Goal: Navigation & Orientation: Find specific page/section

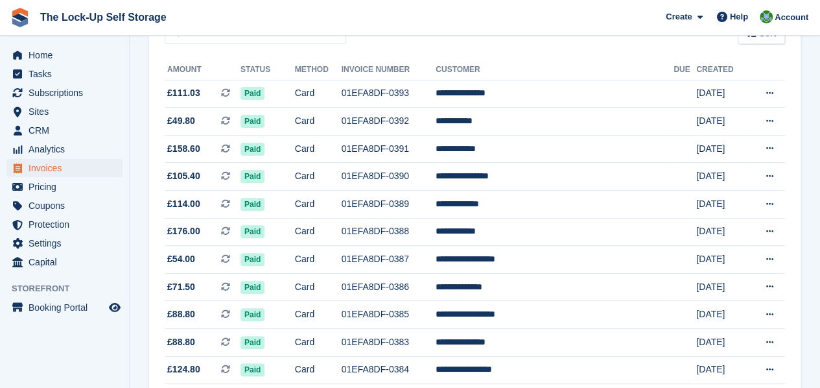
scroll to position [66, 0]
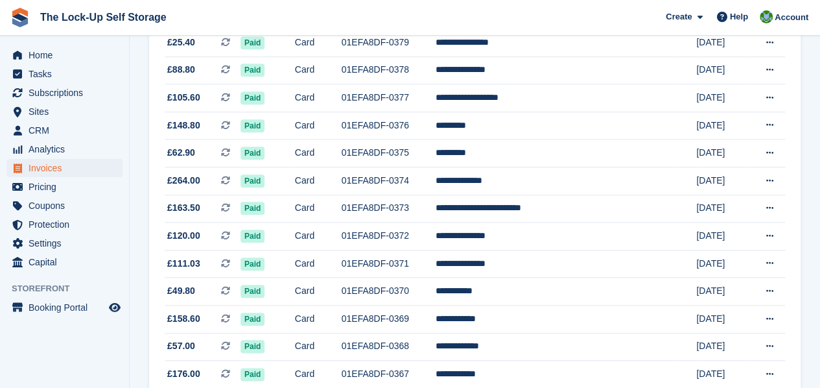
scroll to position [573, 0]
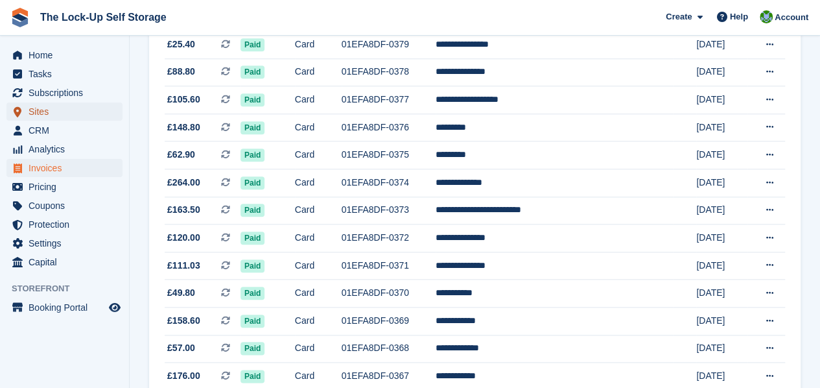
click at [73, 111] on span "Sites" at bounding box center [68, 111] width 78 height 18
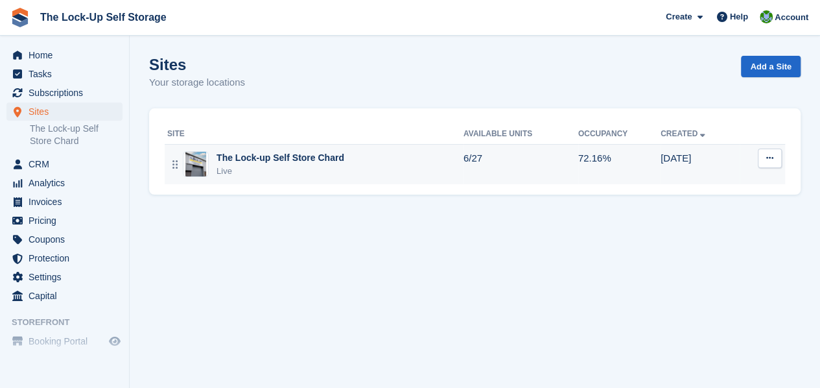
click at [262, 167] on div "Live" at bounding box center [280, 171] width 128 height 13
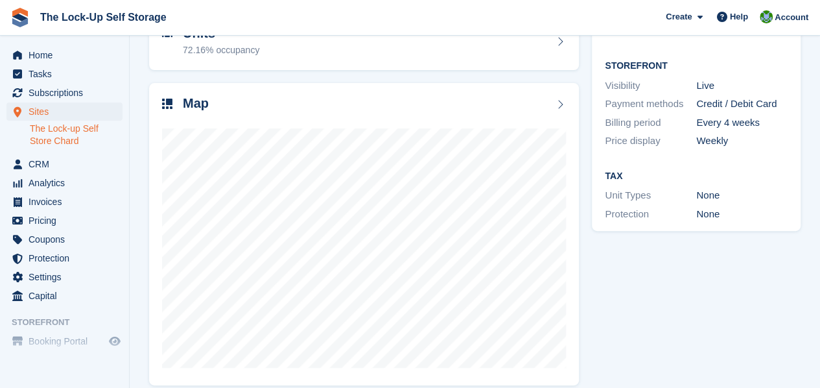
scroll to position [165, 0]
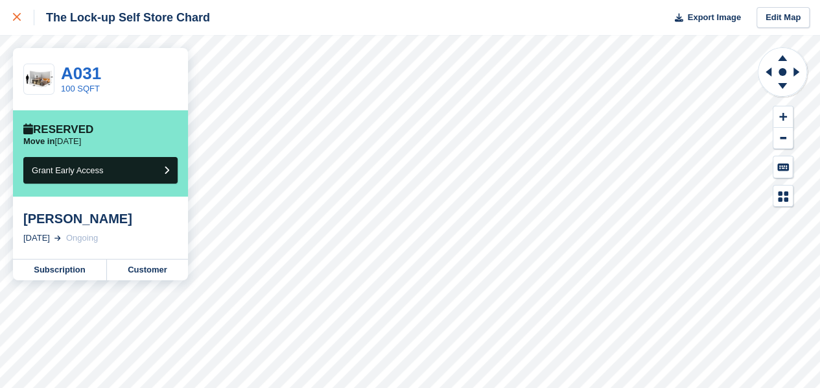
click at [16, 15] on icon at bounding box center [17, 17] width 8 height 8
